Goal: Navigation & Orientation: Find specific page/section

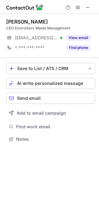
scroll to position [3, 3]
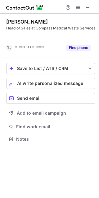
scroll to position [130, 98]
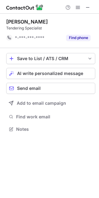
scroll to position [125, 98]
click at [88, 8] on span at bounding box center [87, 7] width 5 height 5
